Goal: Information Seeking & Learning: Compare options

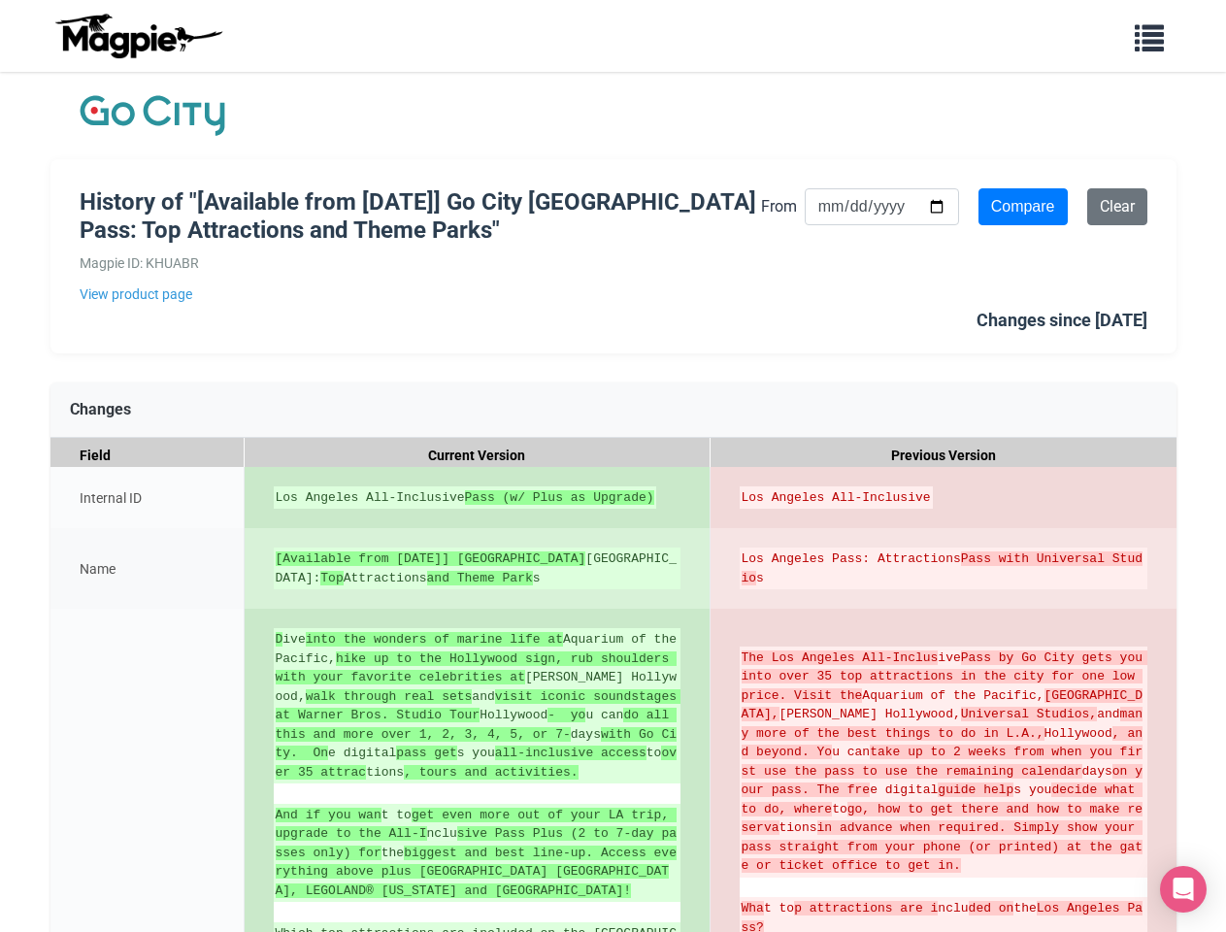
click at [612, 467] on div "Los Angeles All-Inclusive Pass (w/ Plus as Upgrade)" at bounding box center [478, 498] width 466 height 62
click at [1023, 207] on input "Compare" at bounding box center [1022, 206] width 89 height 37
click at [691, 485] on icon at bounding box center [690, 484] width 17 height 17
click at [1158, 485] on icon at bounding box center [1157, 484] width 17 height 17
click at [691, 546] on icon at bounding box center [690, 546] width 17 height 17
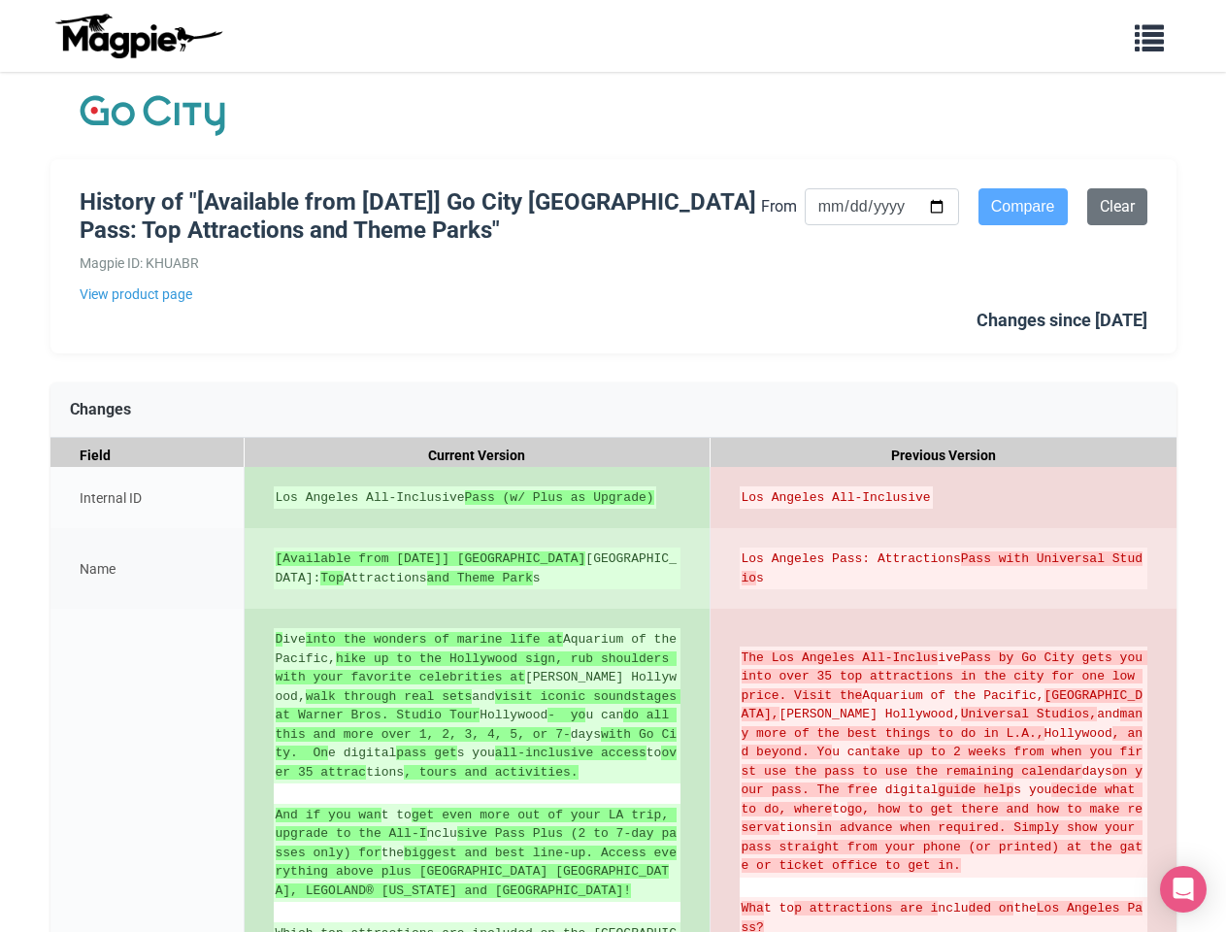
click at [1158, 546] on icon at bounding box center [1157, 546] width 17 height 17
click at [691, 627] on icon at bounding box center [690, 626] width 17 height 17
click at [1158, 627] on icon at bounding box center [1157, 626] width 17 height 17
click at [1183, 889] on icon "Open Intercom Messenger" at bounding box center [1183, 888] width 20 height 23
